Goal: Answer question/provide support: Share knowledge or assist other users

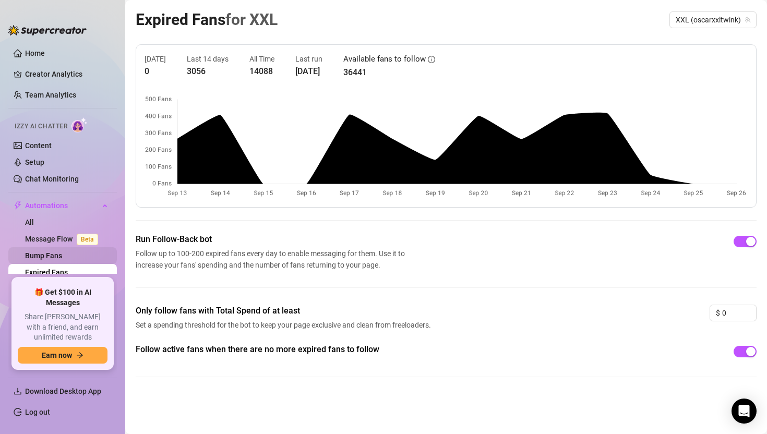
click at [49, 258] on link "Bump Fans" at bounding box center [43, 255] width 37 height 8
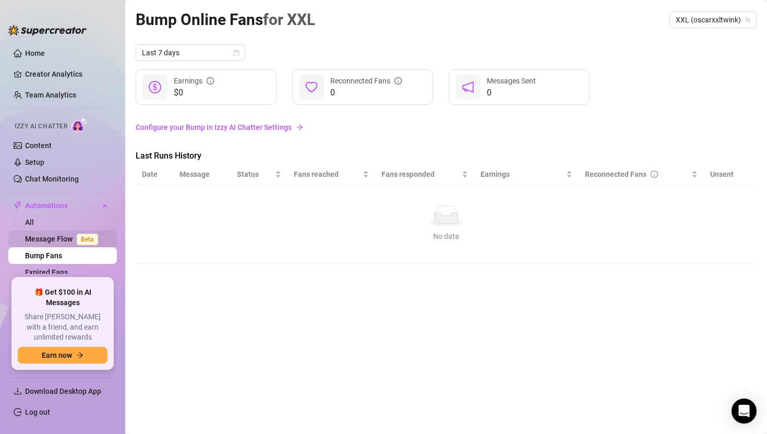
click at [55, 237] on link "Message Flow Beta" at bounding box center [63, 239] width 77 height 8
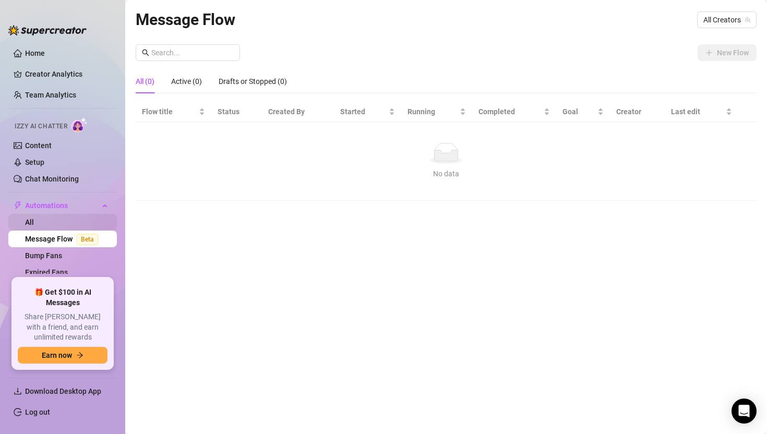
click at [34, 221] on link "All" at bounding box center [29, 222] width 9 height 8
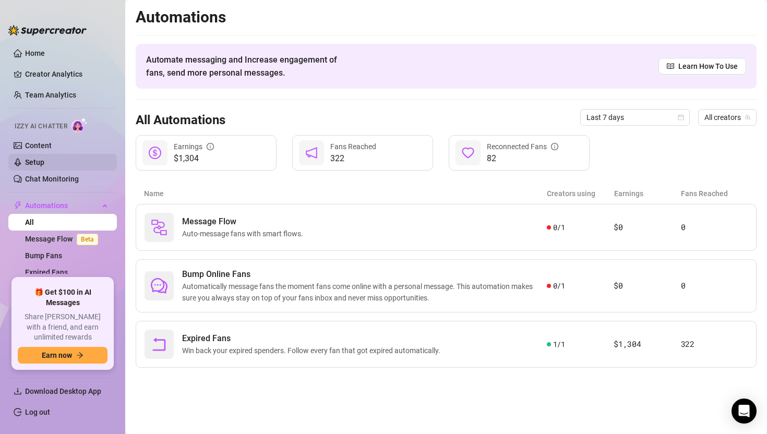
click at [44, 166] on link "Setup" at bounding box center [34, 162] width 19 height 8
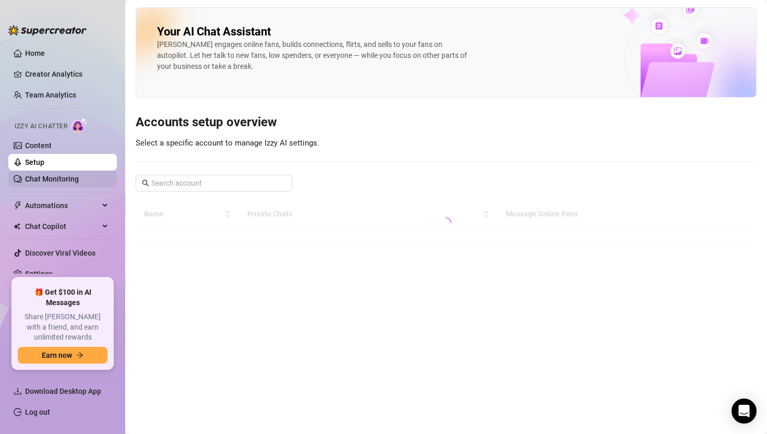
click at [70, 178] on link "Chat Monitoring" at bounding box center [52, 179] width 54 height 8
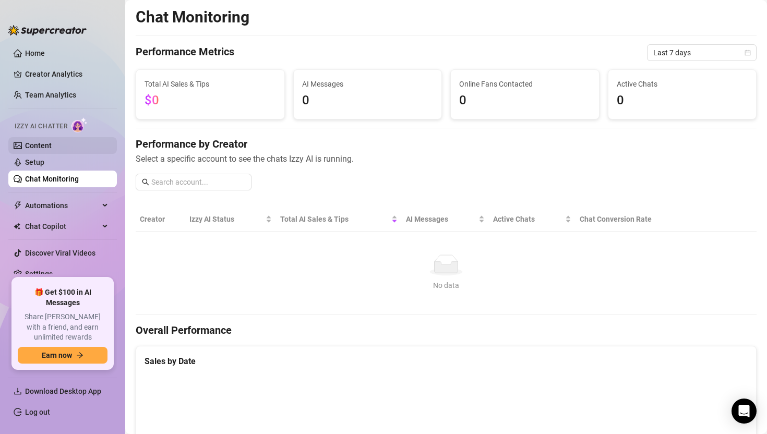
click at [52, 142] on link "Content" at bounding box center [38, 145] width 27 height 8
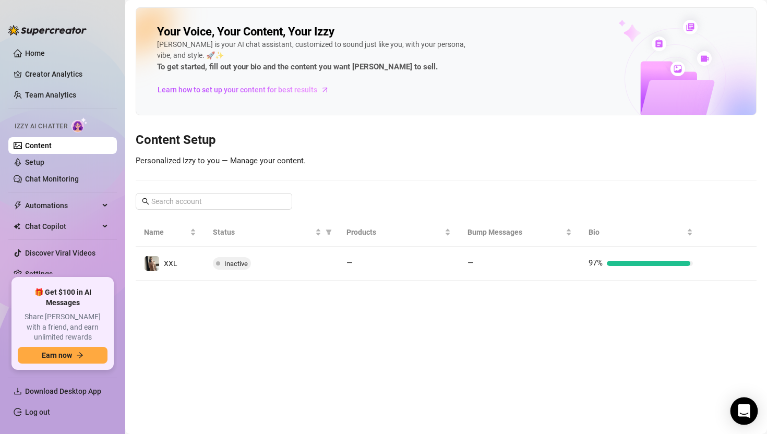
click at [740, 404] on div "Open Intercom Messenger" at bounding box center [744, 411] width 28 height 28
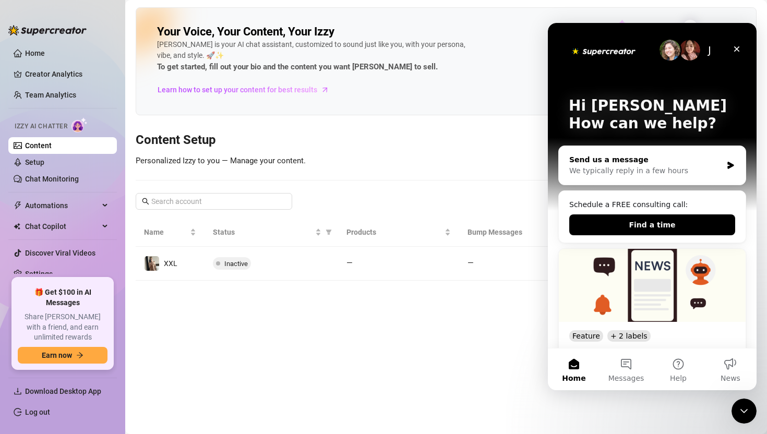
click at [688, 166] on div "We typically reply in a few hours" at bounding box center [645, 170] width 153 height 11
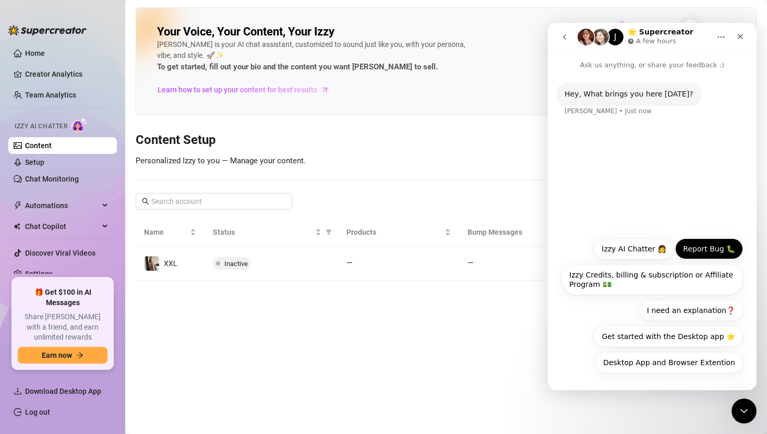
click at [703, 250] on button "Report Bug 🐛" at bounding box center [709, 248] width 68 height 21
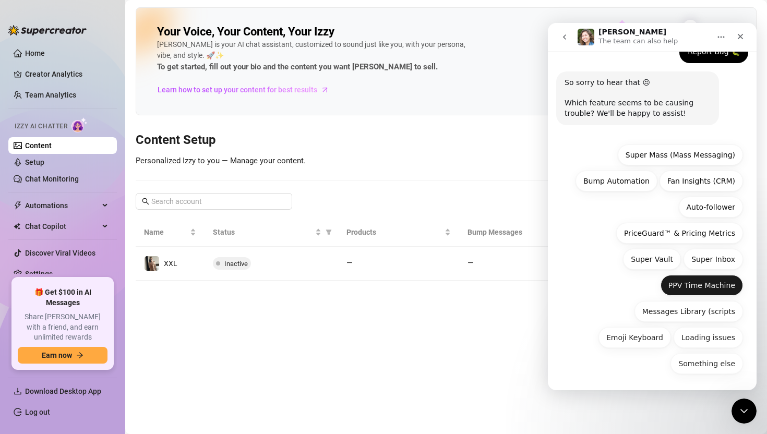
scroll to position [74, 0]
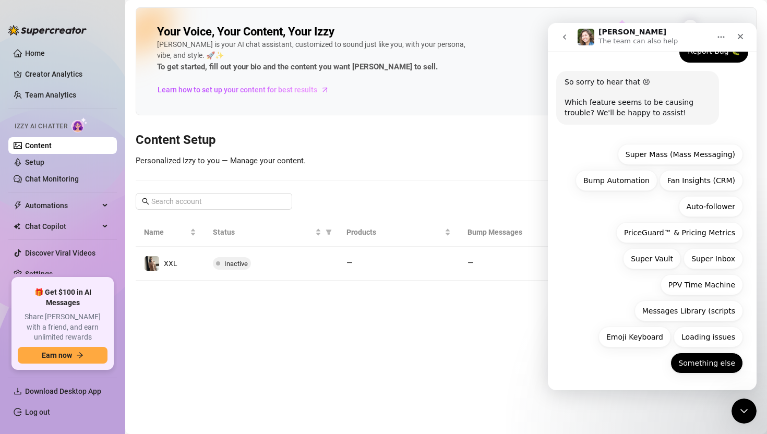
click at [697, 359] on button "Something else" at bounding box center [706, 363] width 72 height 21
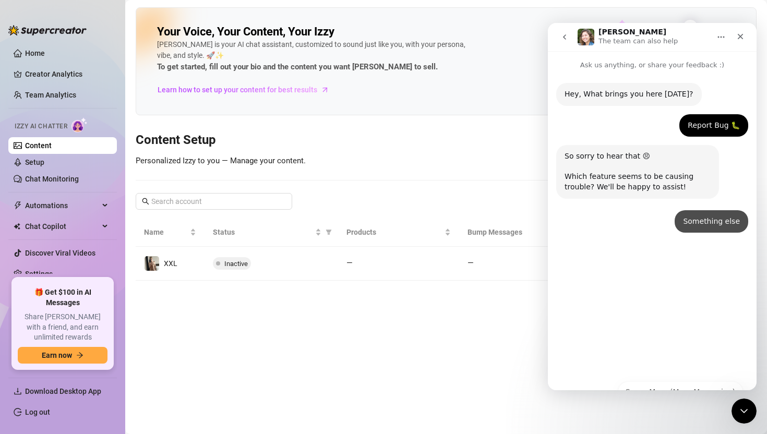
scroll to position [0, 0]
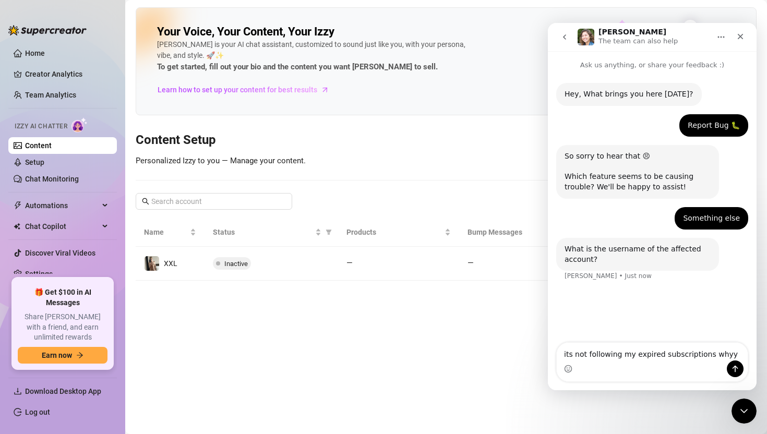
type textarea "its not following my expired subscriptions whyyy"
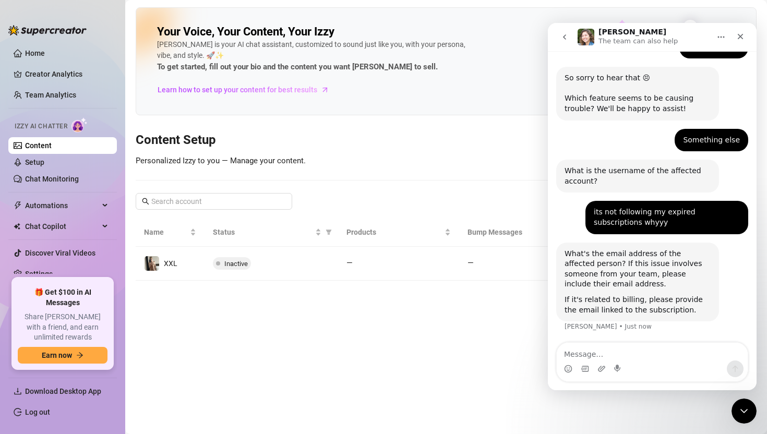
scroll to position [79, 0]
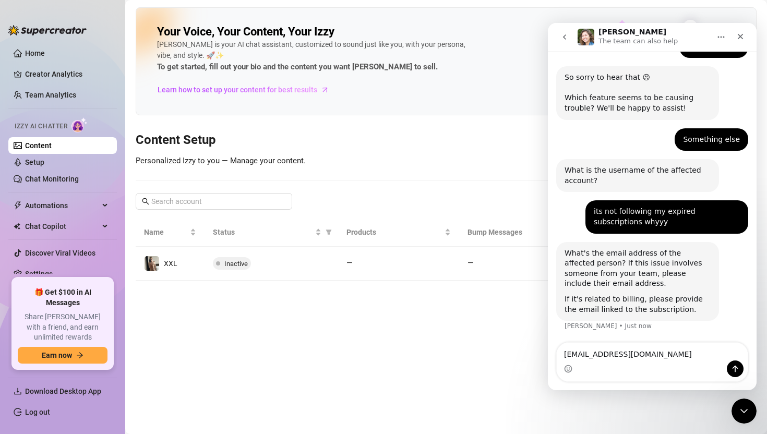
type textarea "pedrolindb@hotmail.com"
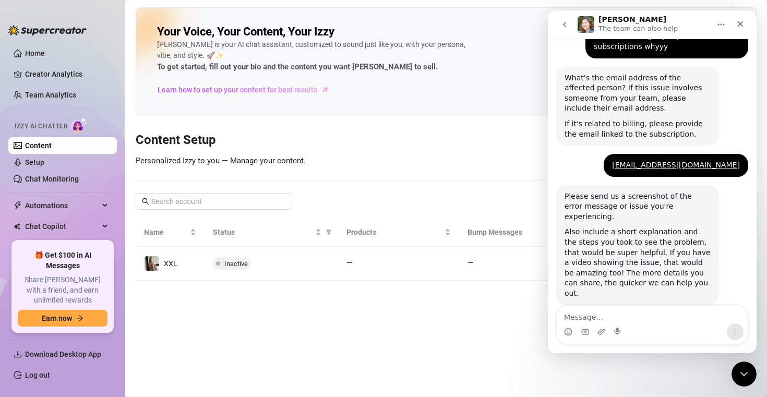
scroll to position [242, 0]
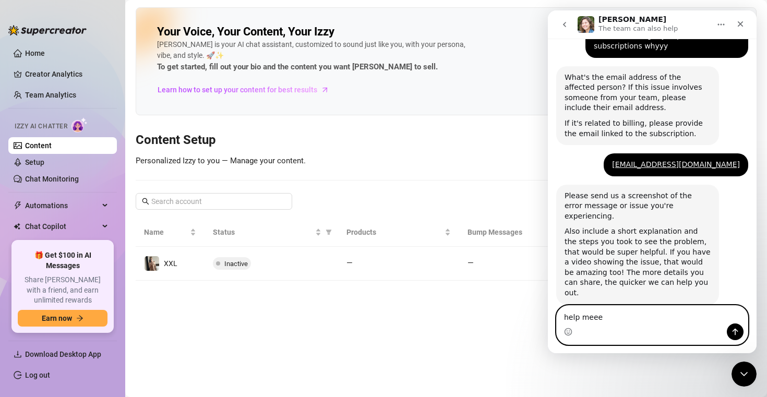
type textarea "help meeee"
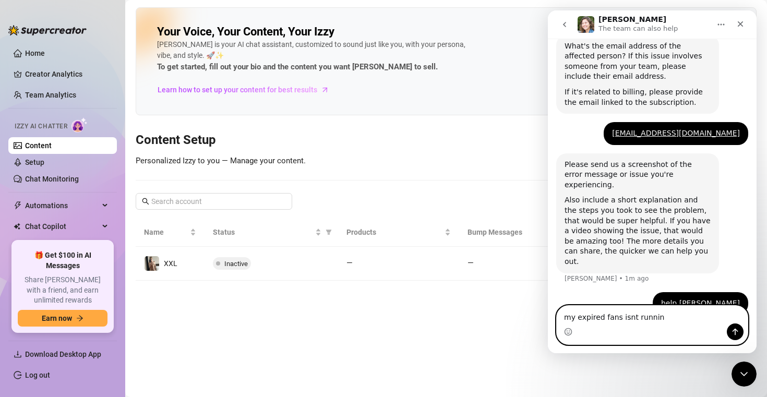
type textarea "my expired fans isnt running"
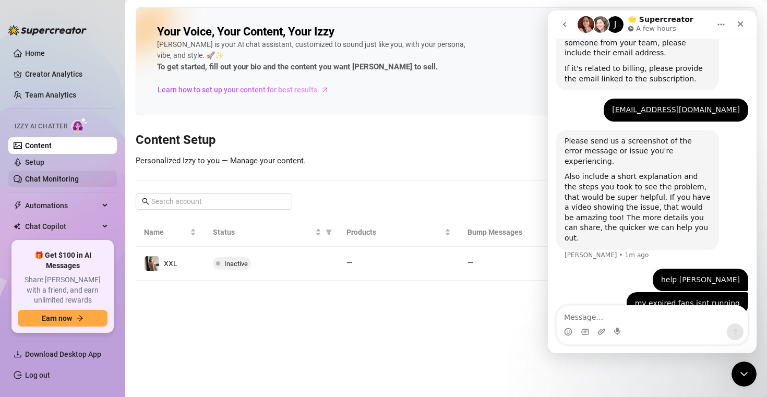
click at [79, 183] on link "Chat Monitoring" at bounding box center [52, 179] width 54 height 8
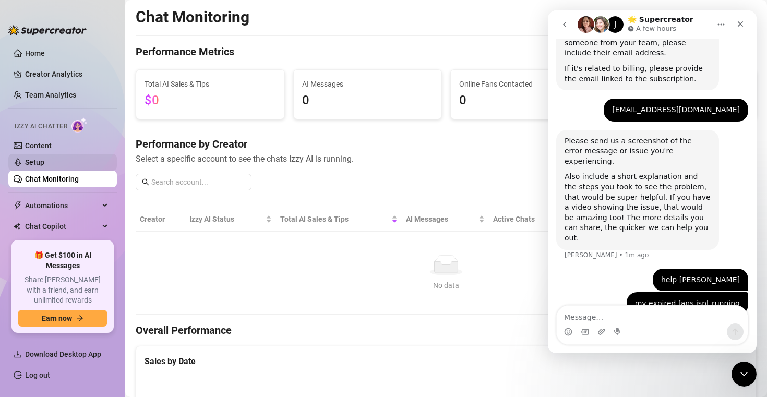
click at [44, 165] on link "Setup" at bounding box center [34, 162] width 19 height 8
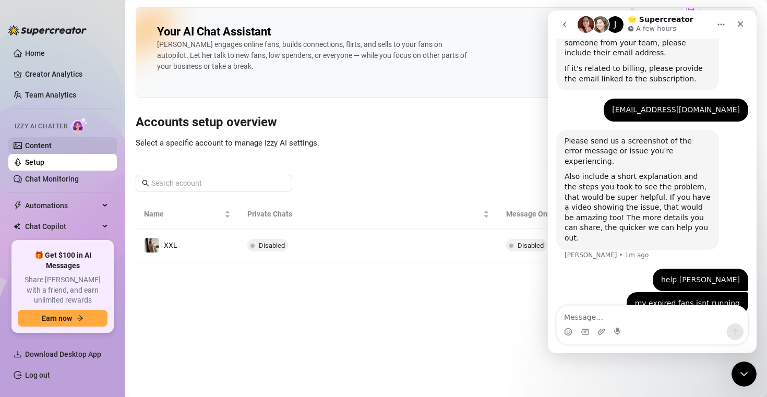
click at [52, 147] on link "Content" at bounding box center [38, 145] width 27 height 8
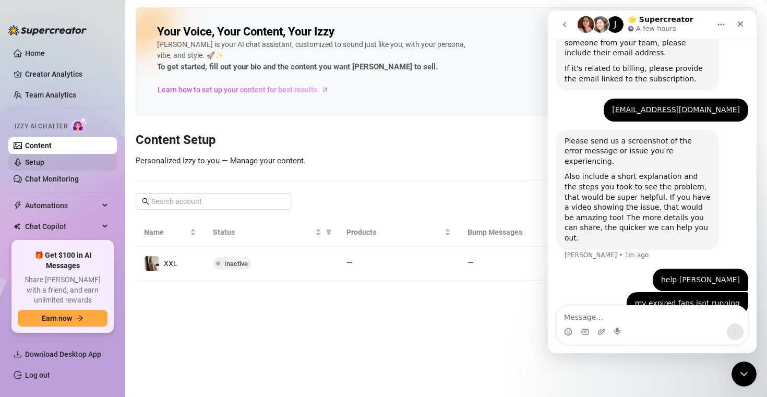
click at [44, 163] on link "Setup" at bounding box center [34, 162] width 19 height 8
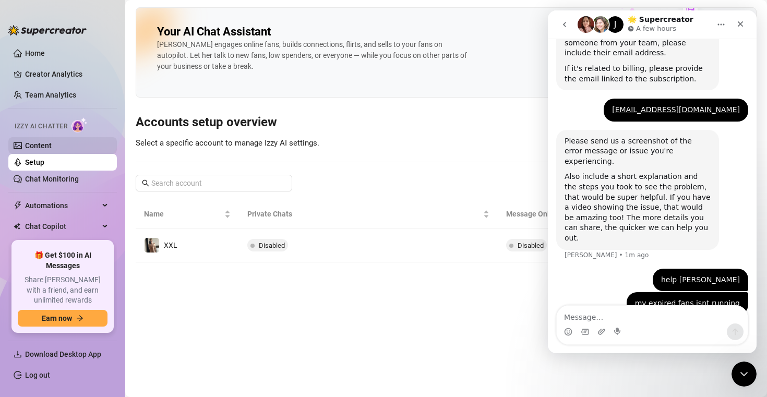
click at [41, 143] on link "Content" at bounding box center [38, 145] width 27 height 8
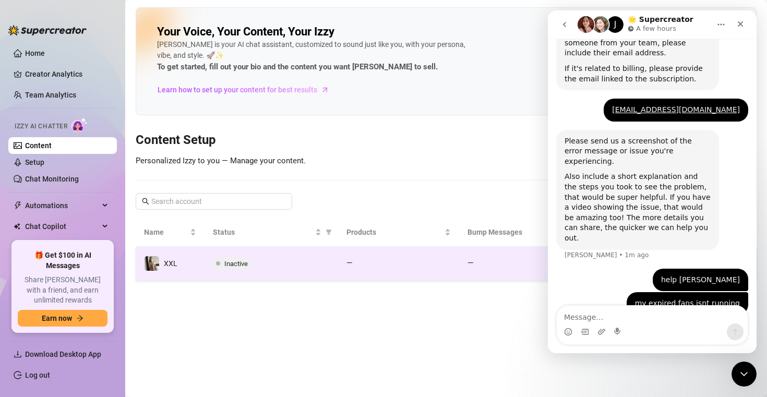
click at [220, 276] on td "Inactive" at bounding box center [270, 264] width 133 height 34
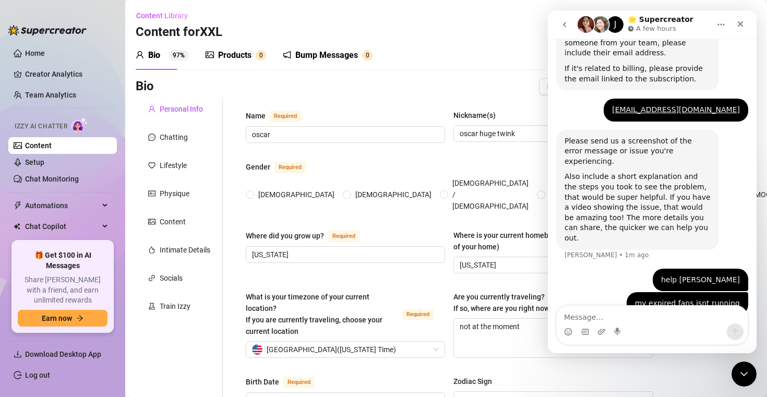
radio input "true"
type input "[DATE]"
click at [49, 97] on link "Team Analytics" at bounding box center [50, 95] width 51 height 8
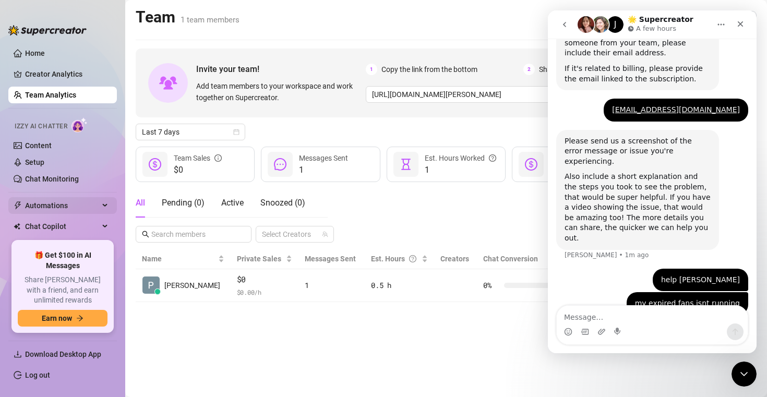
click at [60, 208] on span "Automations" at bounding box center [62, 205] width 74 height 17
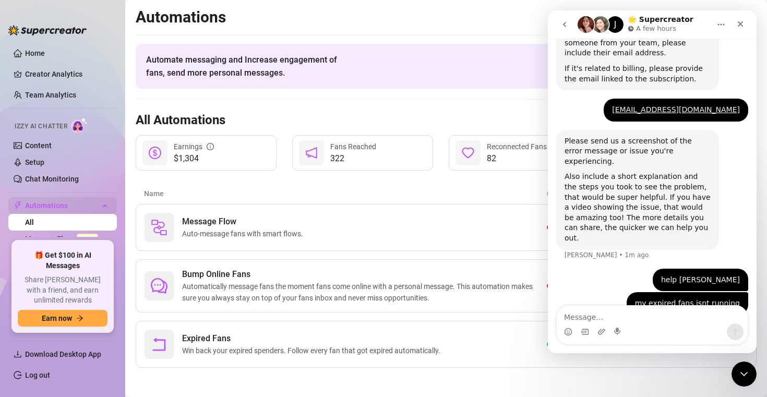
drag, startPoint x: 39, startPoint y: 213, endPoint x: 58, endPoint y: 200, distance: 22.9
click at [53, 202] on span "Automations" at bounding box center [62, 205] width 74 height 17
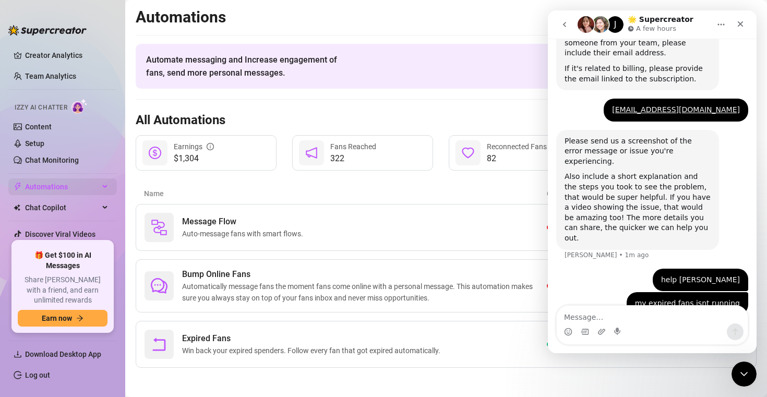
scroll to position [21, 0]
click at [74, 180] on span "Automations" at bounding box center [62, 184] width 74 height 17
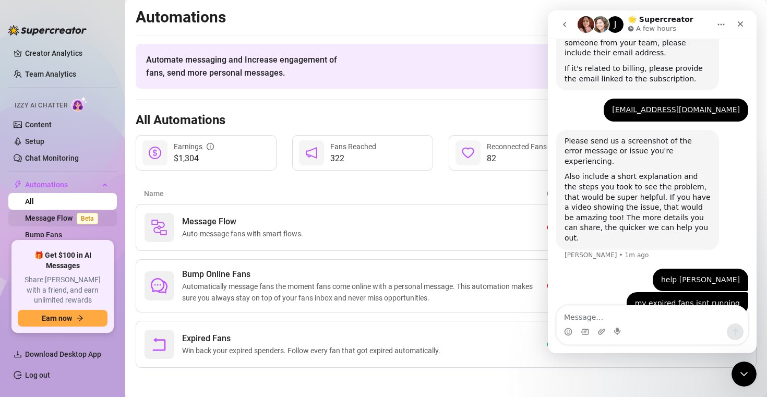
scroll to position [106, 0]
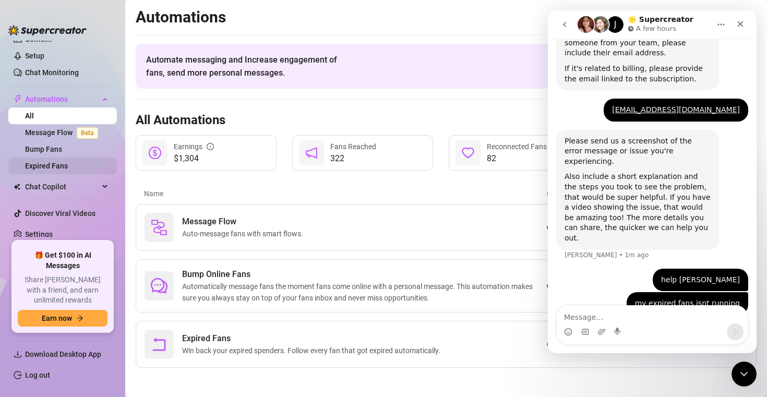
click at [62, 165] on link "Expired Fans" at bounding box center [46, 166] width 43 height 8
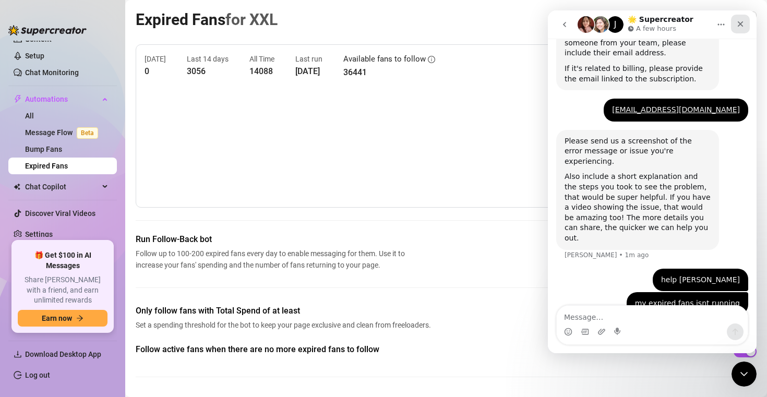
click at [742, 21] on icon "Close" at bounding box center [740, 24] width 8 height 8
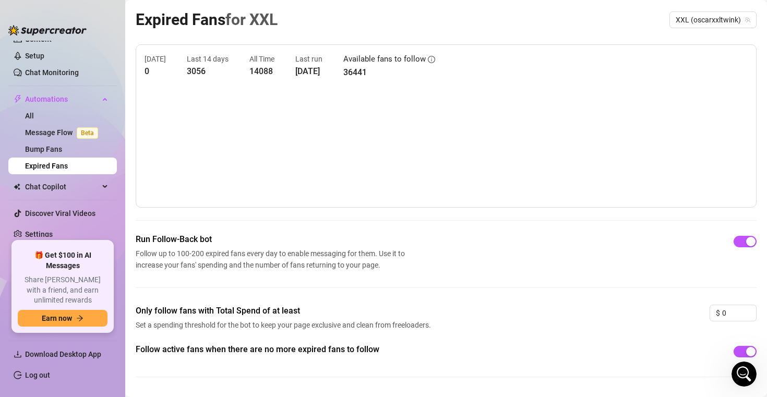
scroll to position [297, 0]
click at [49, 185] on span "Chat Copilot" at bounding box center [62, 186] width 74 height 17
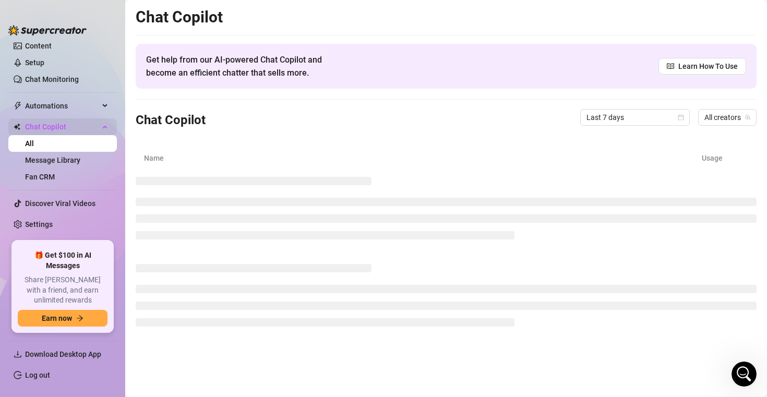
scroll to position [90, 0]
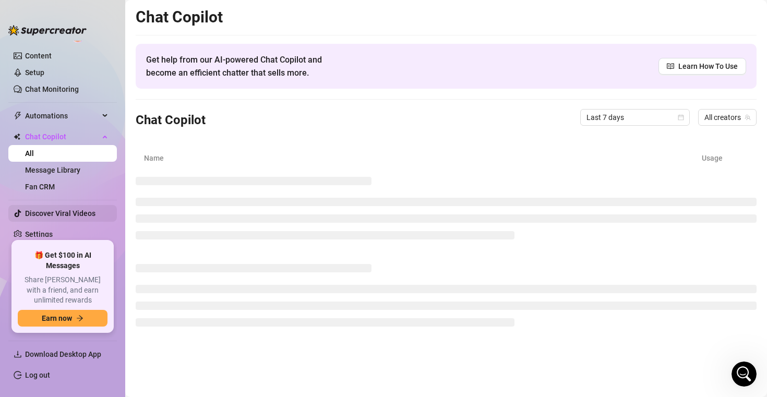
click at [61, 217] on link "Discover Viral Videos" at bounding box center [60, 213] width 70 height 8
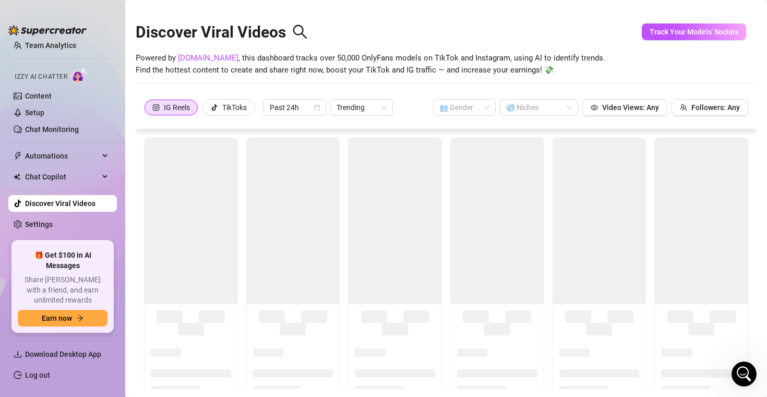
scroll to position [40, 0]
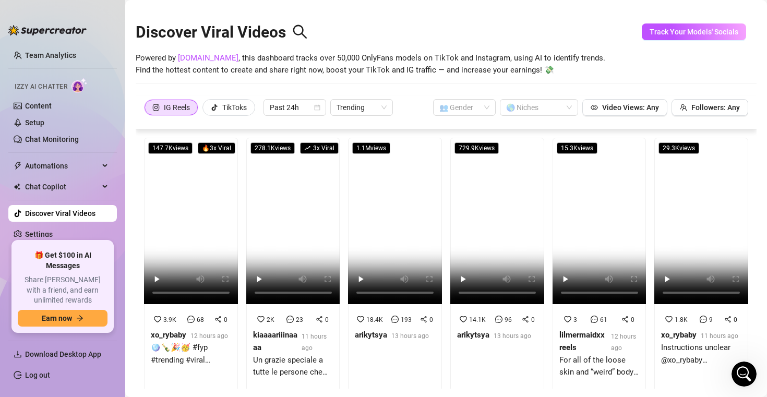
click at [490, 34] on div "Discover Viral Videos" at bounding box center [446, 29] width 621 height 45
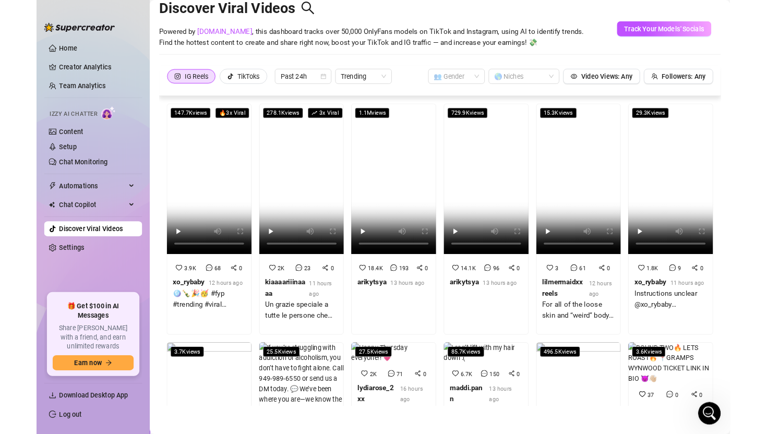
scroll to position [0, 0]
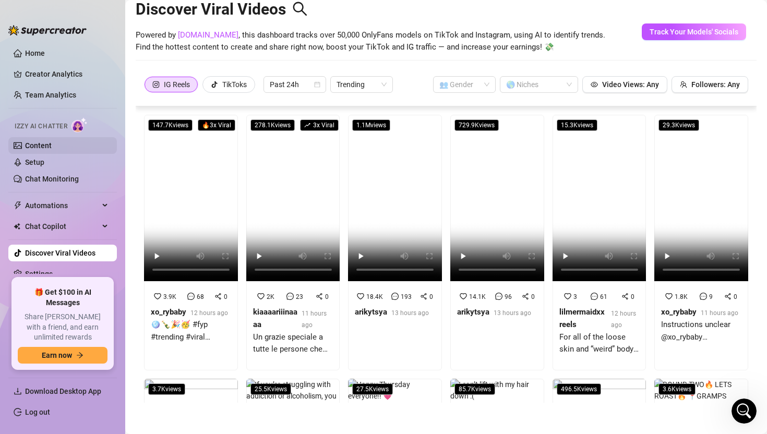
click at [52, 146] on link "Content" at bounding box center [38, 145] width 27 height 8
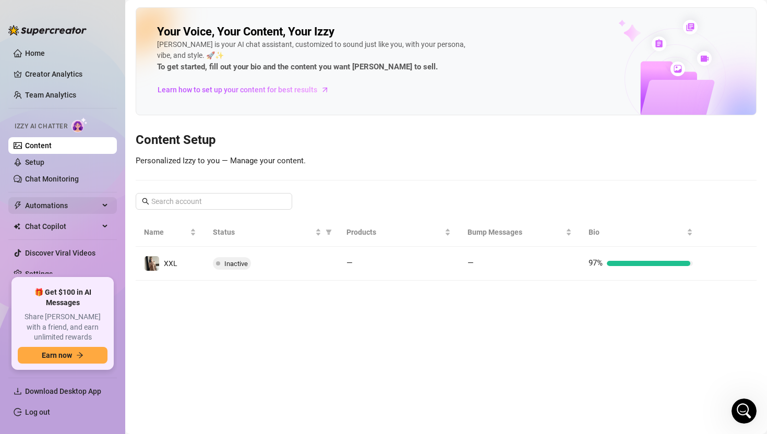
click at [58, 204] on span "Automations" at bounding box center [62, 205] width 74 height 17
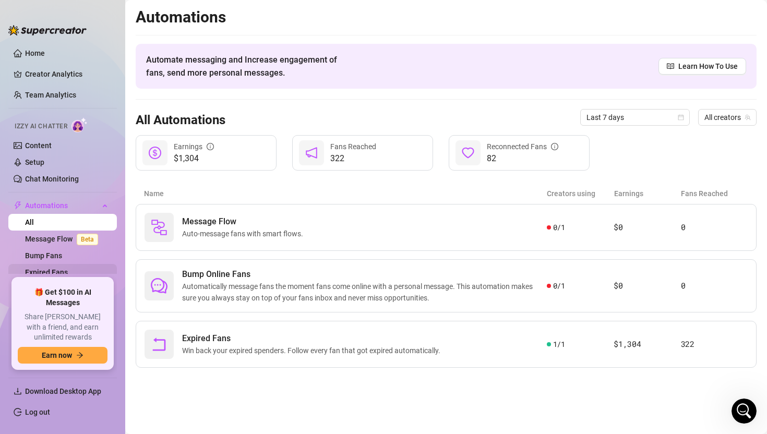
click at [56, 271] on link "Expired Fans" at bounding box center [46, 272] width 43 height 8
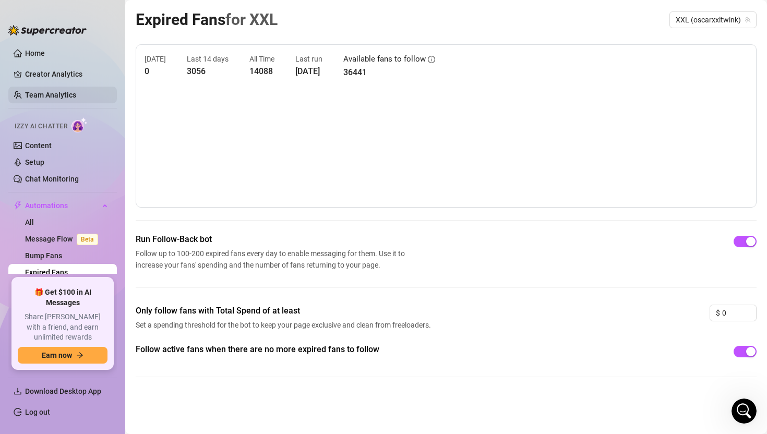
click at [54, 91] on link "Team Analytics" at bounding box center [50, 95] width 51 height 8
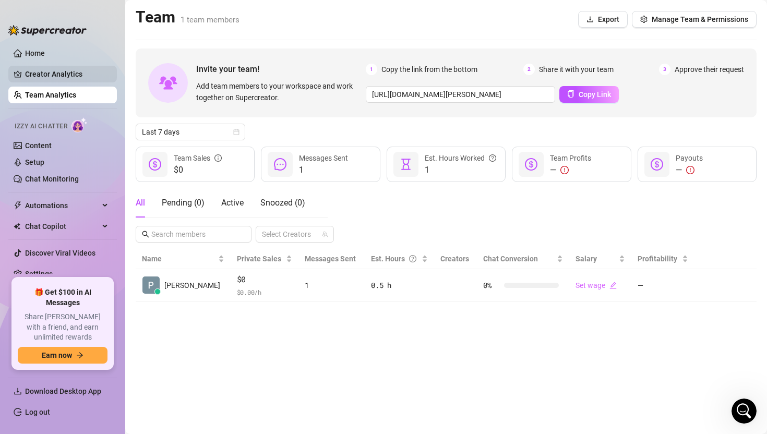
click at [57, 78] on link "Creator Analytics" at bounding box center [66, 74] width 83 height 17
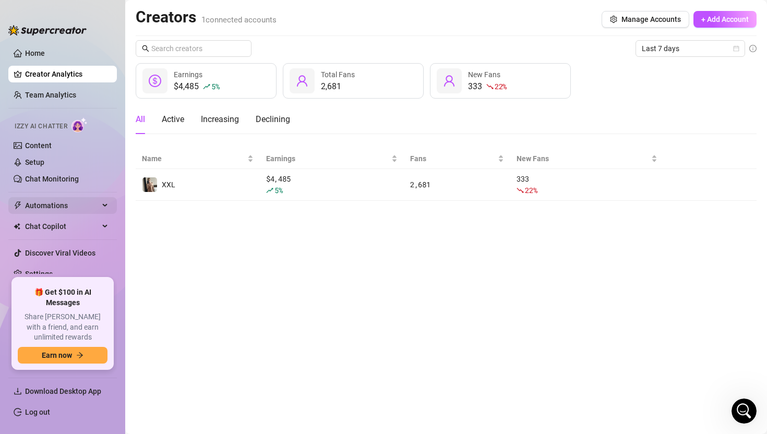
click at [61, 203] on span "Automations" at bounding box center [62, 205] width 74 height 17
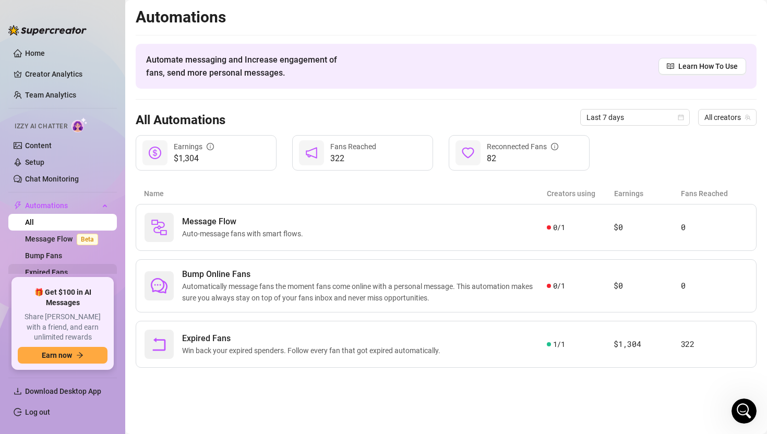
click at [65, 268] on link "Expired Fans" at bounding box center [46, 272] width 43 height 8
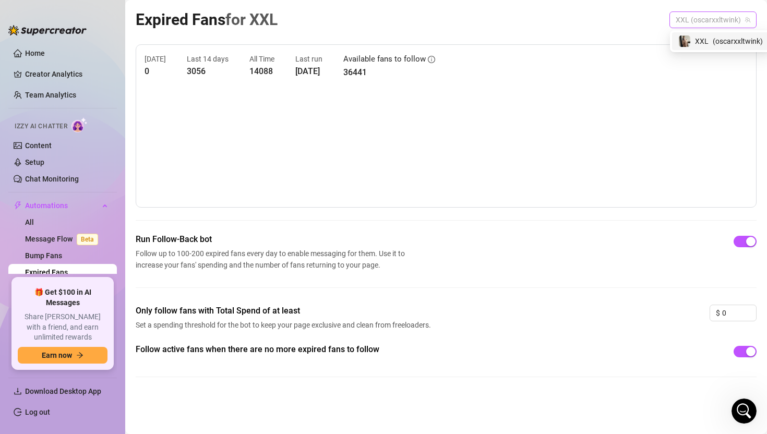
click at [716, 21] on span "XXL (oscarxxltwink)" at bounding box center [712, 20] width 75 height 16
click at [60, 258] on link "Bump Fans" at bounding box center [43, 255] width 37 height 8
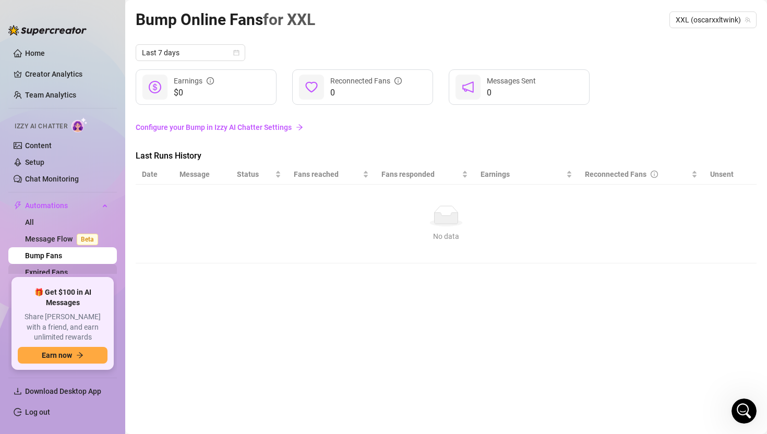
click at [65, 268] on link "Expired Fans" at bounding box center [46, 272] width 43 height 8
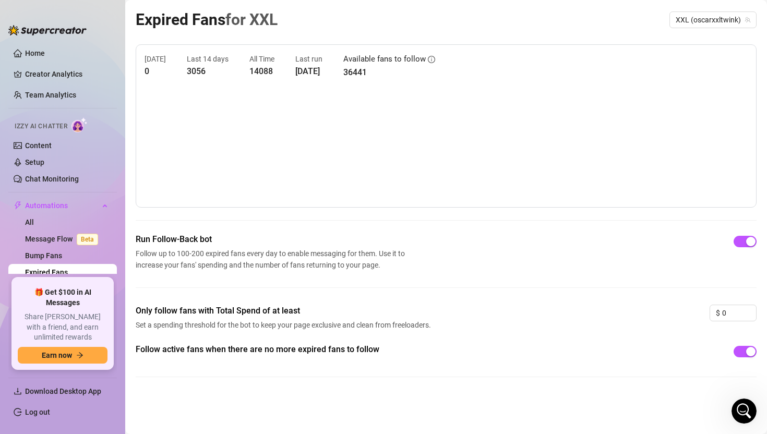
click at [726, 9] on div "Expired Fans for XXL XXL (oscarxxltwink)" at bounding box center [446, 19] width 621 height 25
click at [726, 16] on span "XXL (oscarxxltwink)" at bounding box center [712, 20] width 75 height 16
click at [689, 56] on div "Today 0 Last 14 days 3056 All Time 14088 Last run Sep 23, 2025 Available fans t…" at bounding box center [445, 66] width 603 height 26
click at [687, 45] on div "Today 0 Last 14 days 3056 All Time 14088 Last run Sep 23, 2025 Available fans t…" at bounding box center [446, 125] width 621 height 163
click at [55, 179] on link "Chat Monitoring" at bounding box center [52, 179] width 54 height 8
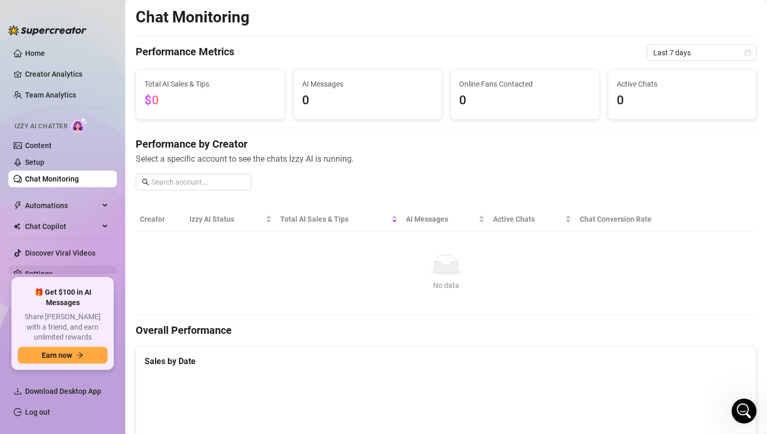
click at [52, 275] on link "Settings" at bounding box center [39, 274] width 28 height 8
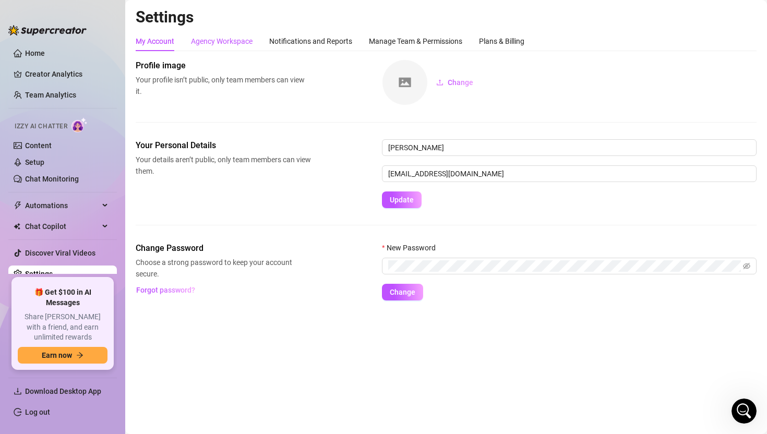
click at [247, 41] on div "Agency Workspace" at bounding box center [222, 40] width 62 height 11
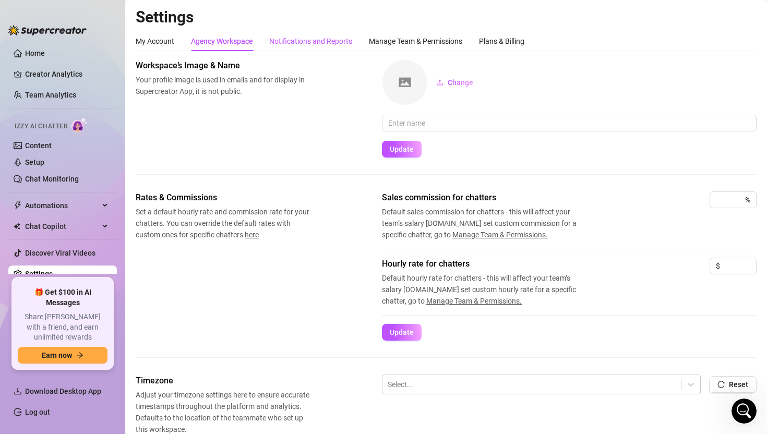
click at [285, 37] on div "Notifications and Reports" at bounding box center [310, 40] width 83 height 11
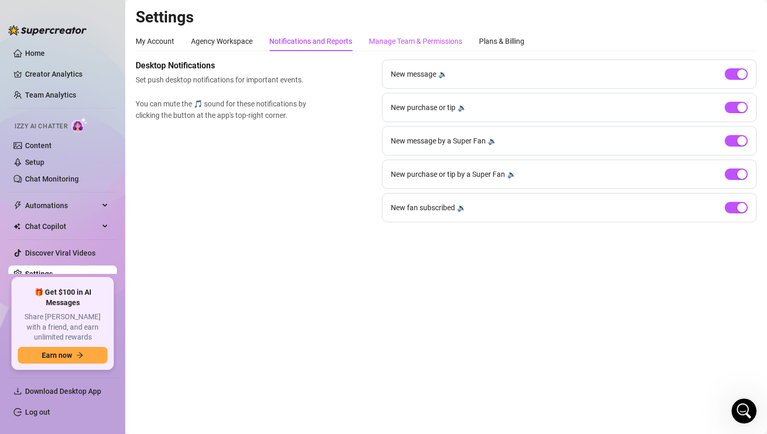
click at [383, 37] on div "Manage Team & Permissions" at bounding box center [415, 40] width 93 height 11
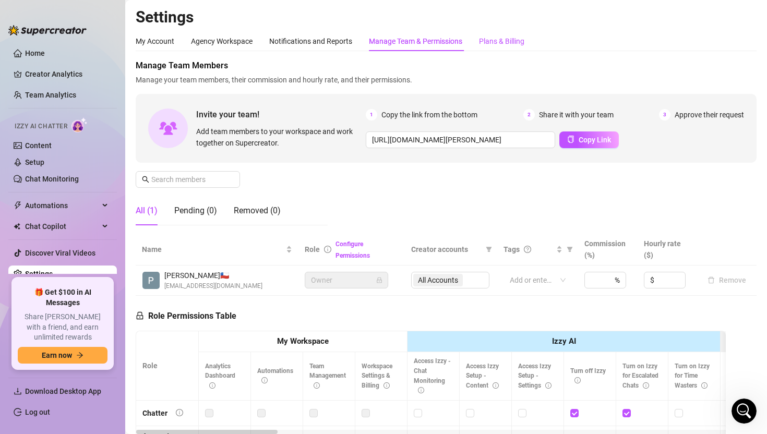
click at [502, 39] on div "Plans & Billing" at bounding box center [501, 40] width 45 height 11
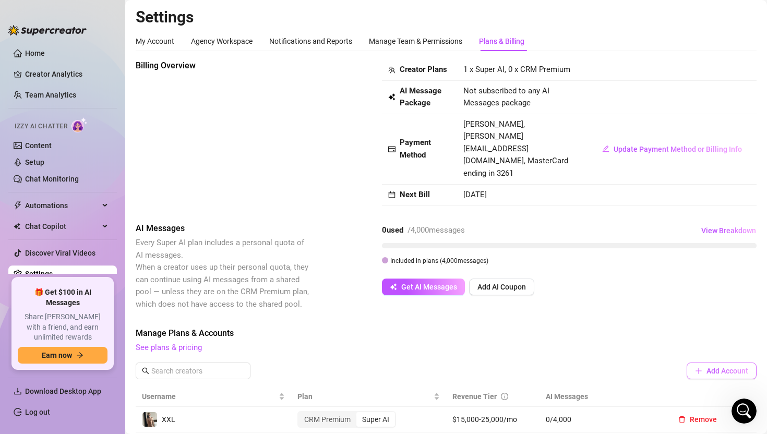
click at [707, 367] on span "Add Account" at bounding box center [727, 371] width 42 height 8
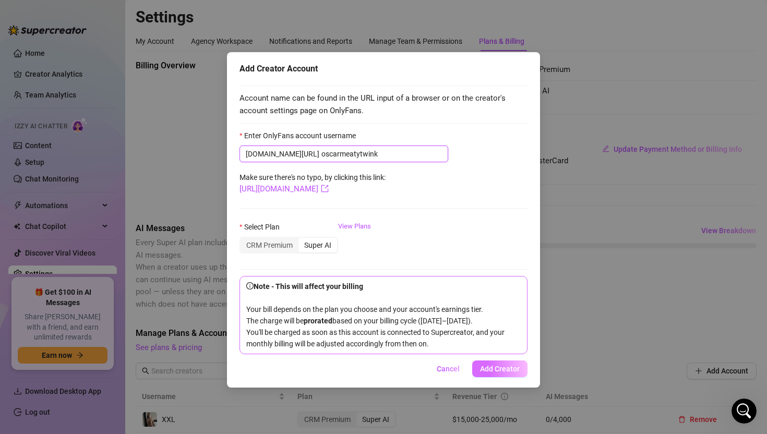
type input "oscarmeatytwink"
click at [501, 373] on span "Add Creator" at bounding box center [500, 369] width 40 height 8
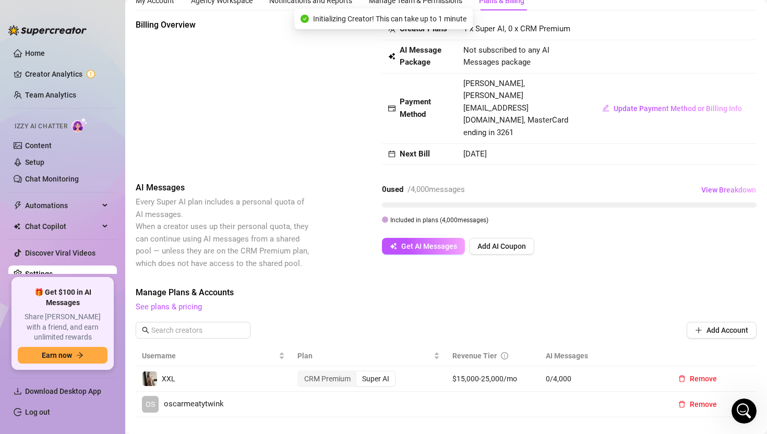
scroll to position [42, 0]
click at [192, 397] on span "oscarmeatytwink" at bounding box center [194, 403] width 60 height 13
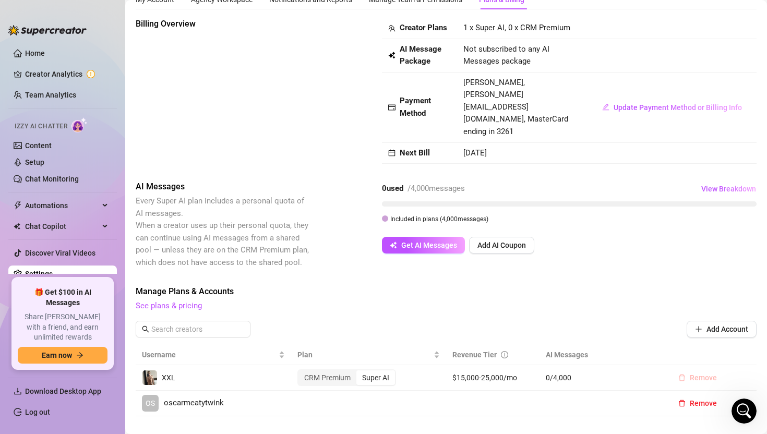
click at [710, 373] on span "Remove" at bounding box center [703, 377] width 27 height 8
click at [746, 328] on button "OK" at bounding box center [751, 326] width 17 height 13
click at [45, 98] on link "Team Analytics" at bounding box center [50, 95] width 51 height 8
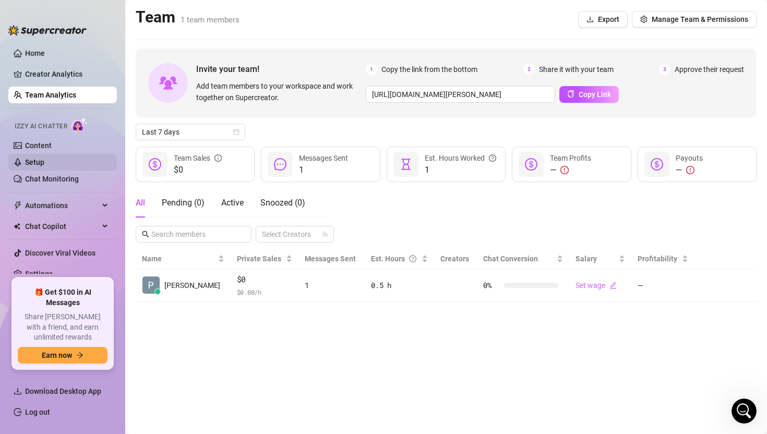
click at [44, 158] on link "Setup" at bounding box center [34, 162] width 19 height 8
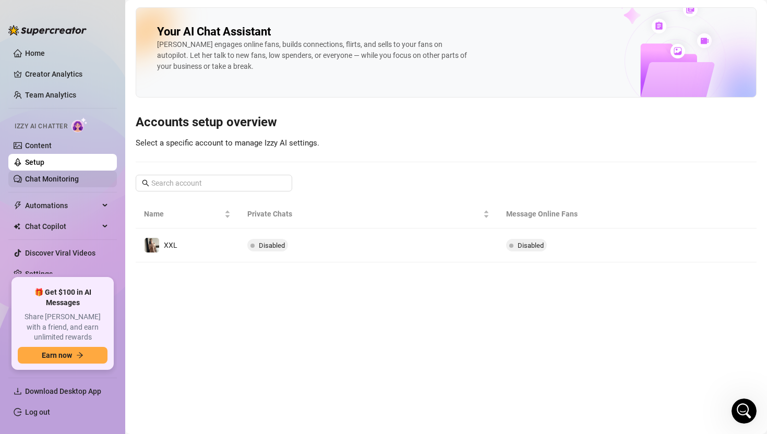
click at [49, 176] on link "Chat Monitoring" at bounding box center [52, 179] width 54 height 8
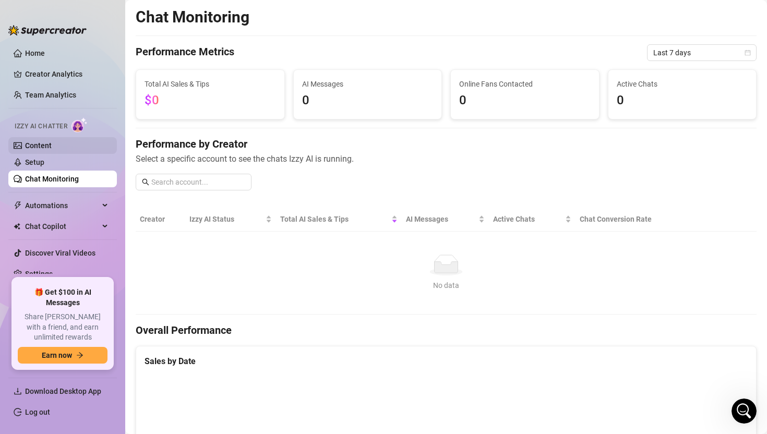
click at [48, 150] on link "Content" at bounding box center [38, 145] width 27 height 8
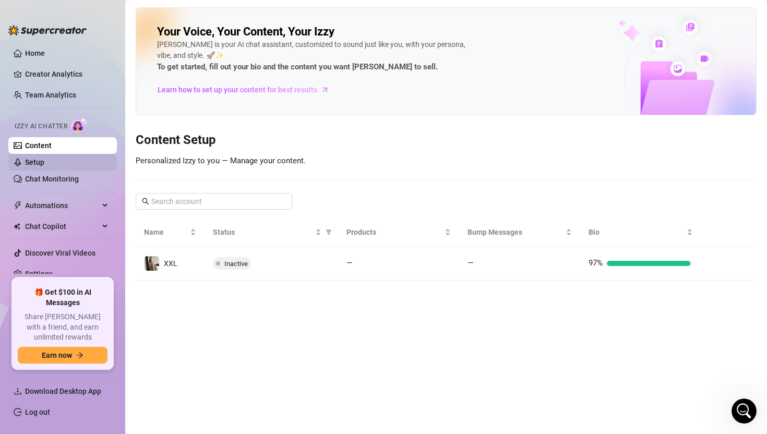
click at [44, 162] on link "Setup" at bounding box center [34, 162] width 19 height 8
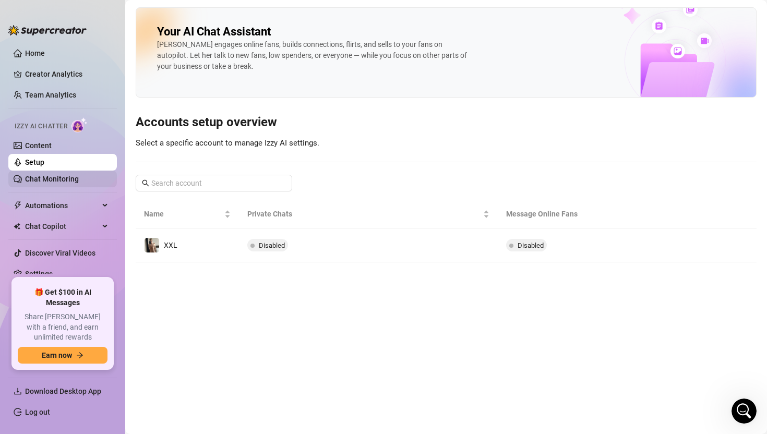
click at [51, 183] on link "Chat Monitoring" at bounding box center [52, 179] width 54 height 8
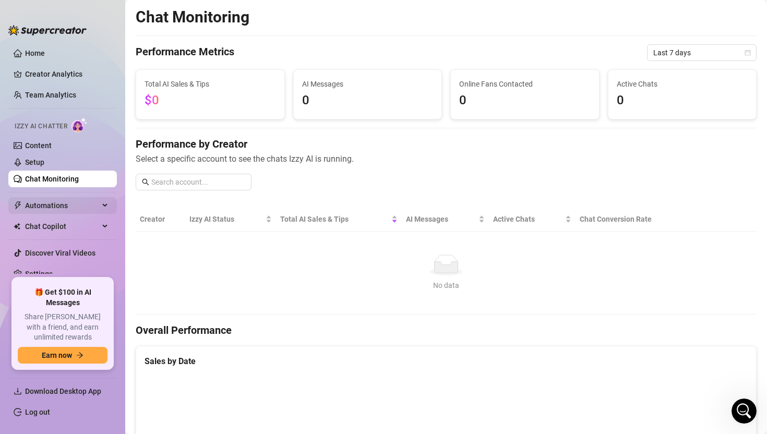
click at [53, 199] on span "Automations" at bounding box center [62, 205] width 74 height 17
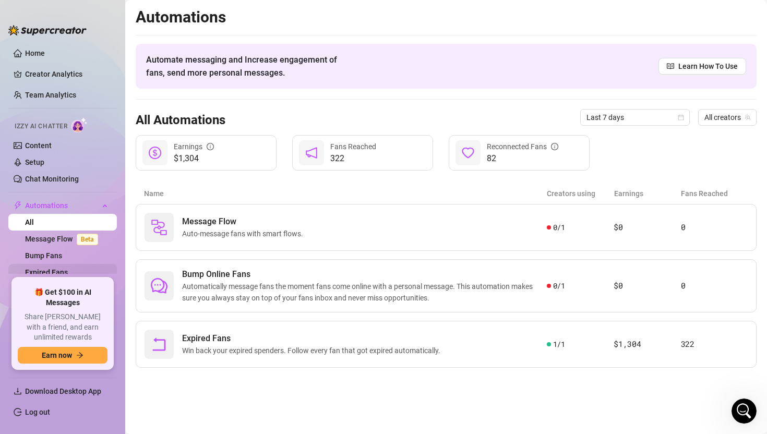
click at [54, 270] on link "Expired Fans" at bounding box center [46, 272] width 43 height 8
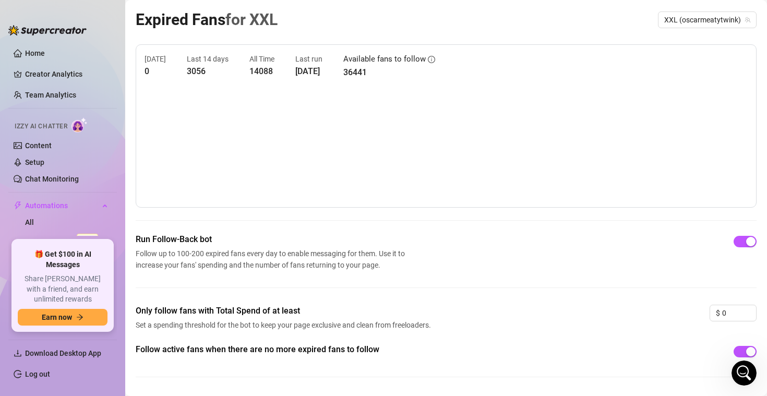
scroll to position [298, 0]
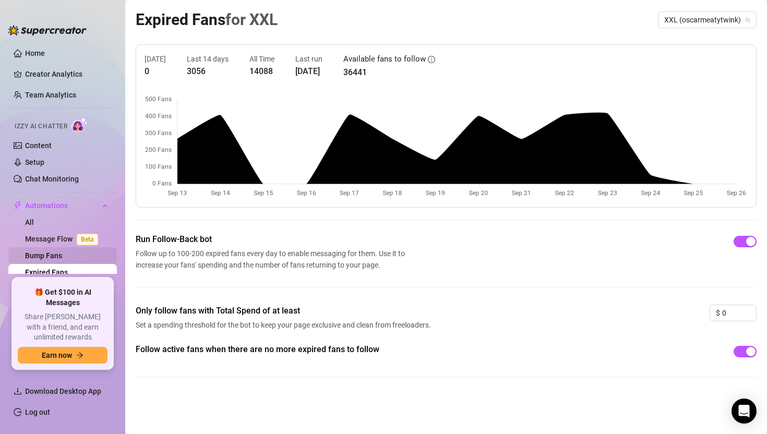
click at [62, 252] on link "Bump Fans" at bounding box center [43, 255] width 37 height 8
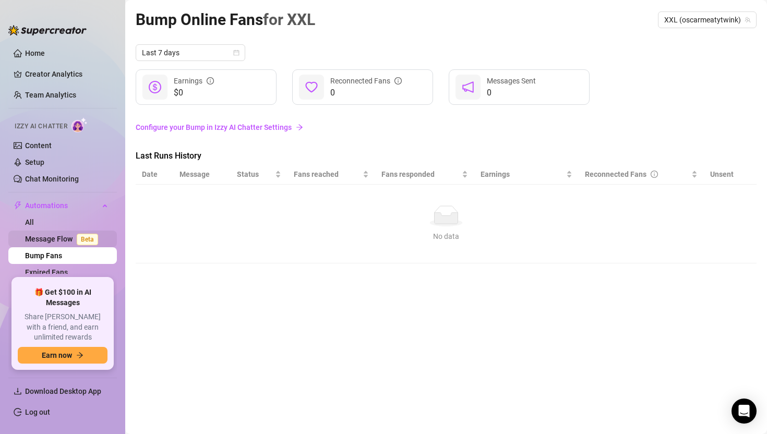
click at [61, 235] on link "Message Flow Beta" at bounding box center [63, 239] width 77 height 8
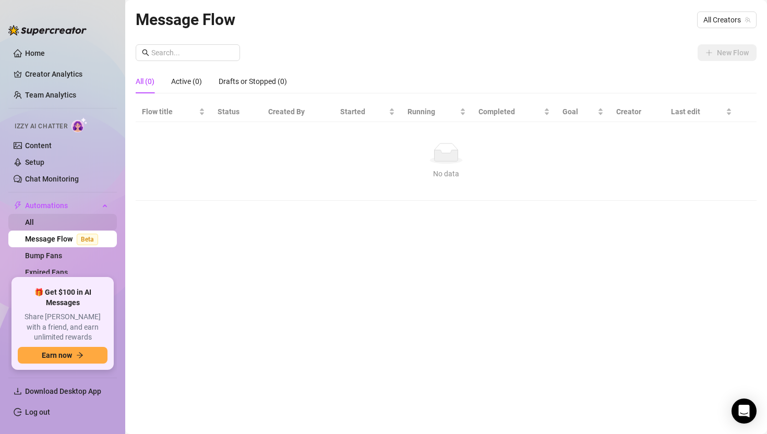
click at [34, 224] on link "All" at bounding box center [29, 222] width 9 height 8
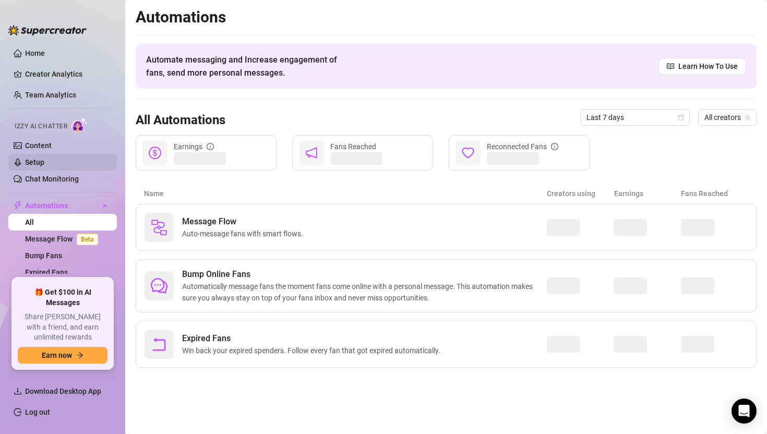
click at [44, 165] on link "Setup" at bounding box center [34, 162] width 19 height 8
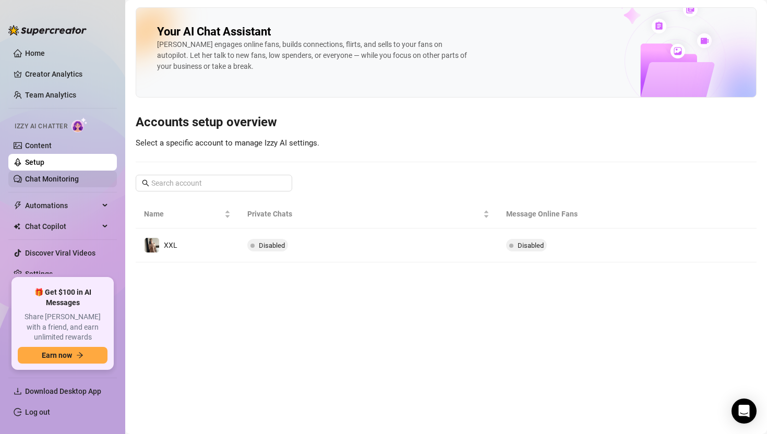
click at [70, 175] on link "Chat Monitoring" at bounding box center [52, 179] width 54 height 8
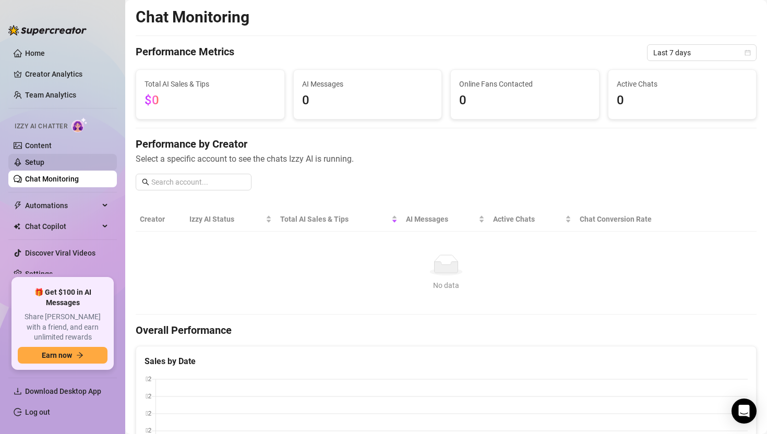
click at [44, 158] on link "Setup" at bounding box center [34, 162] width 19 height 8
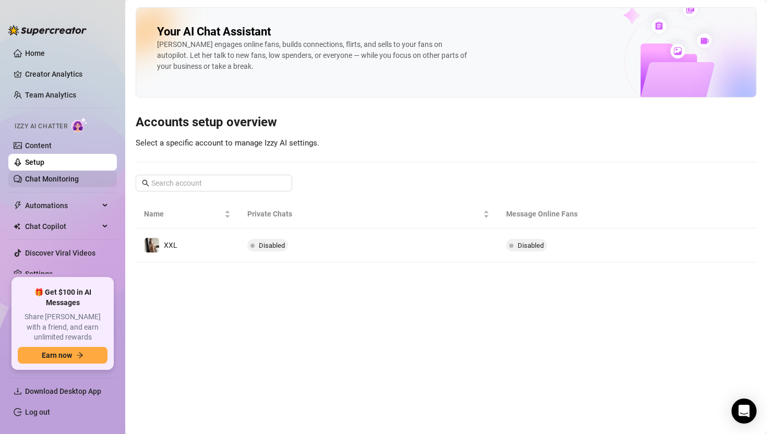
click at [79, 177] on link "Chat Monitoring" at bounding box center [52, 179] width 54 height 8
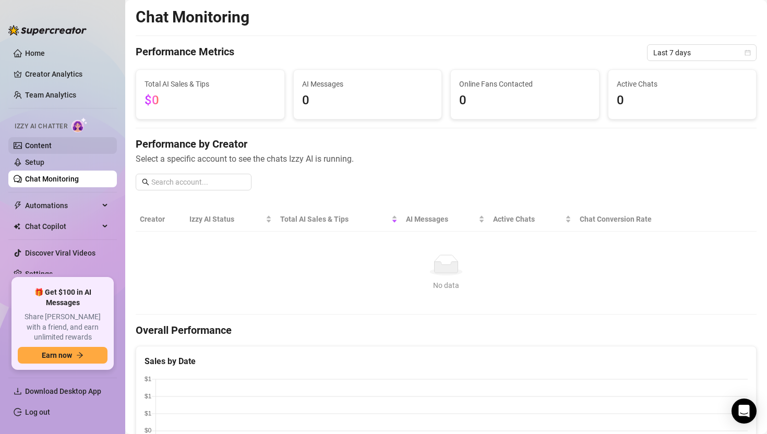
click at [52, 145] on link "Content" at bounding box center [38, 145] width 27 height 8
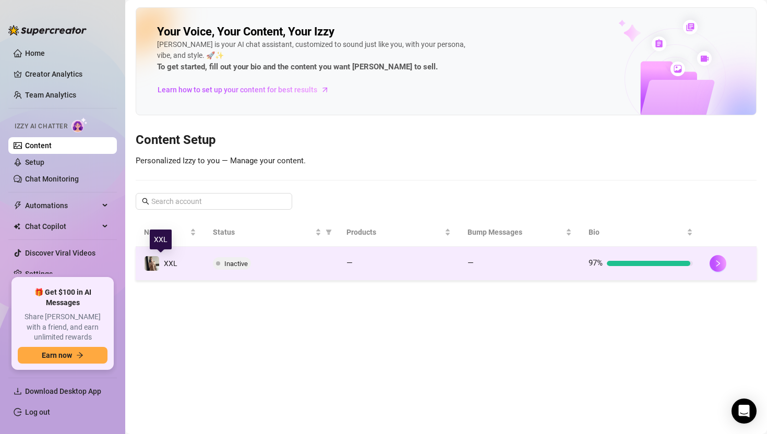
click at [150, 261] on img at bounding box center [151, 263] width 15 height 15
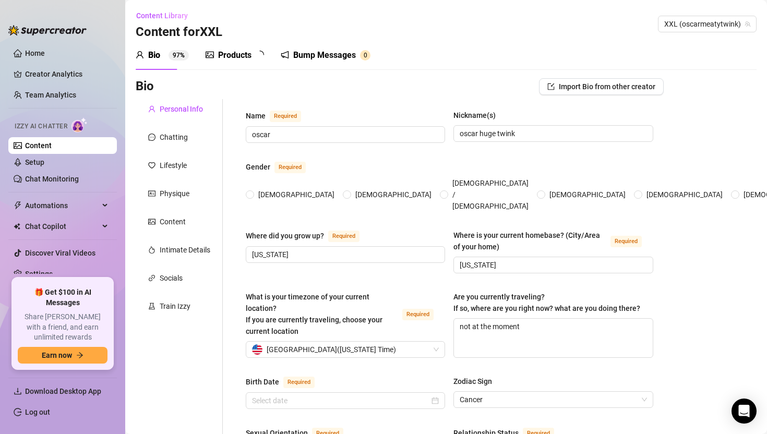
radio input "true"
type input "[DATE]"
click at [55, 99] on link "Team Analytics" at bounding box center [50, 95] width 51 height 8
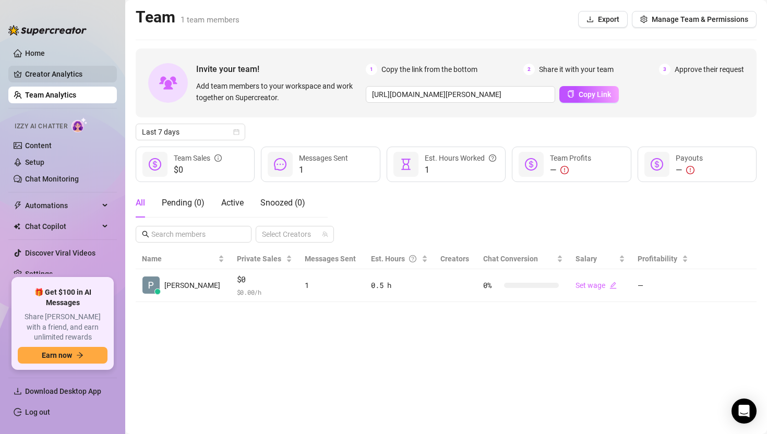
click at [58, 70] on link "Creator Analytics" at bounding box center [66, 74] width 83 height 17
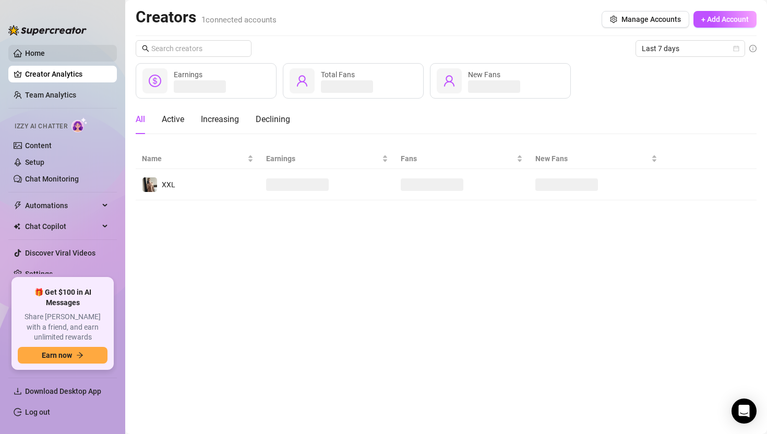
click at [45, 56] on link "Home" at bounding box center [35, 53] width 20 height 8
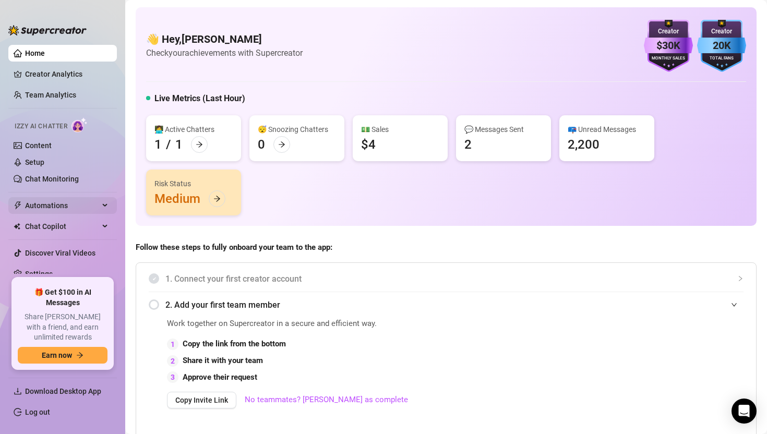
click at [63, 199] on span "Automations" at bounding box center [62, 205] width 74 height 17
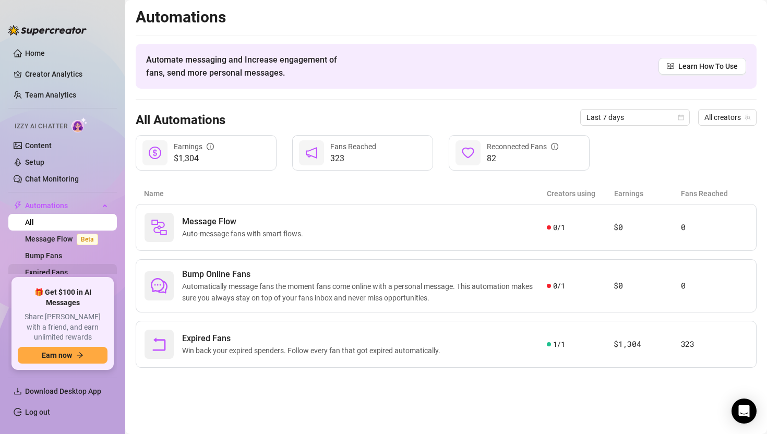
click at [58, 268] on link "Expired Fans" at bounding box center [46, 272] width 43 height 8
